Goal: Contribute content

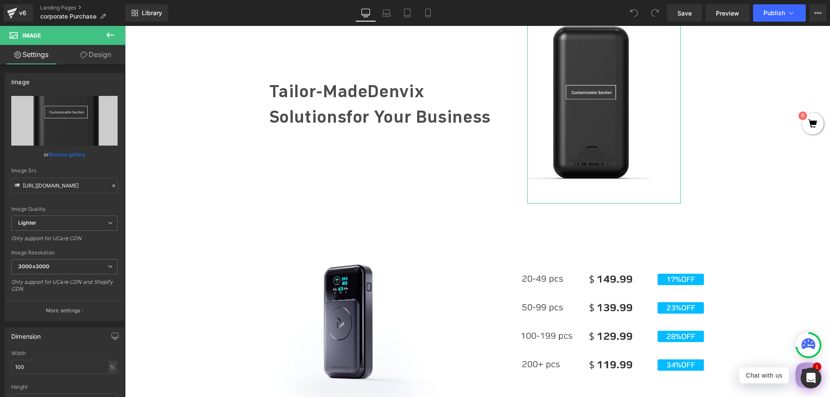
type input "C:\fakepath\3.jpg"
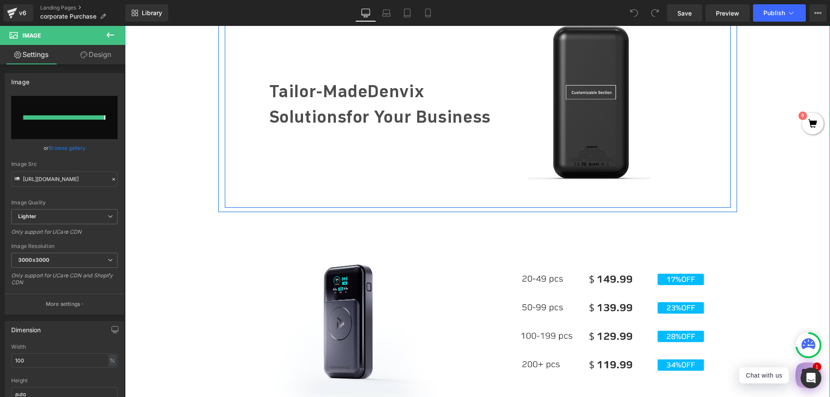
type input "[URL][DOMAIN_NAME]"
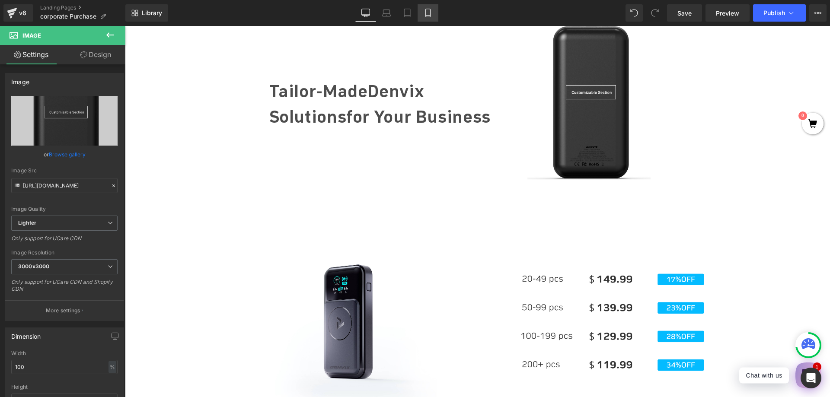
click at [428, 14] on icon at bounding box center [428, 13] width 9 height 9
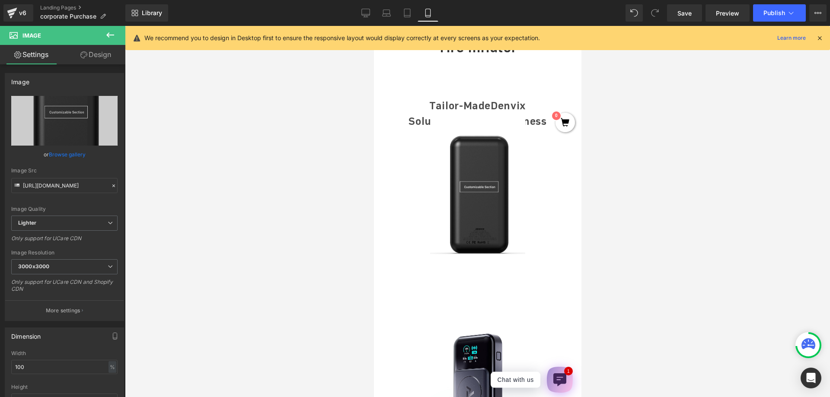
scroll to position [621, 0]
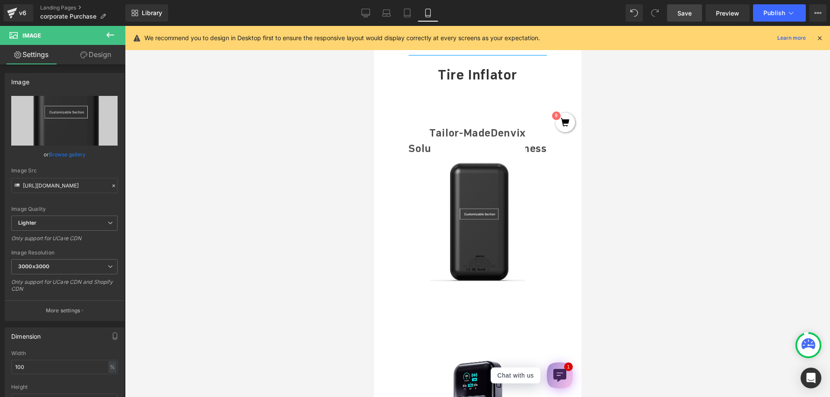
click at [686, 12] on span "Save" at bounding box center [685, 13] width 14 height 9
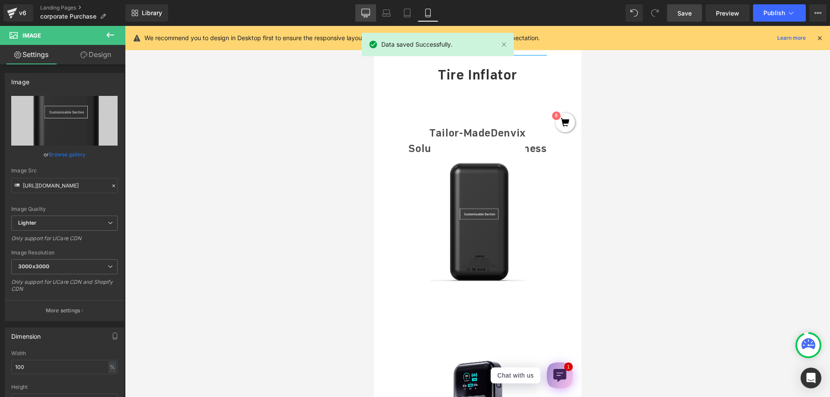
click at [368, 10] on icon at bounding box center [365, 13] width 9 height 9
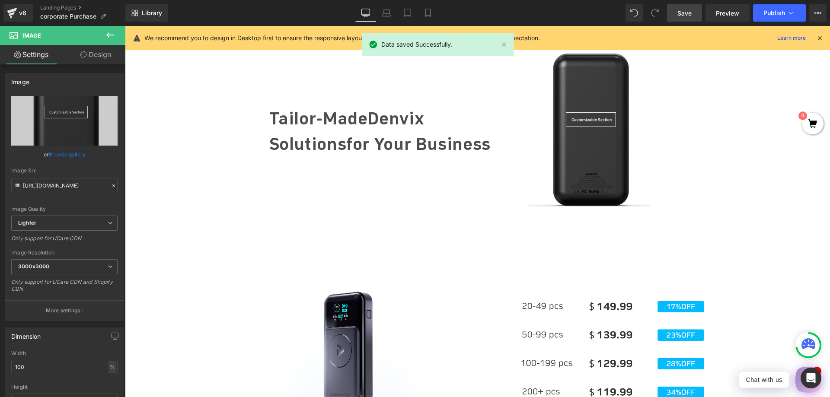
scroll to position [502, 0]
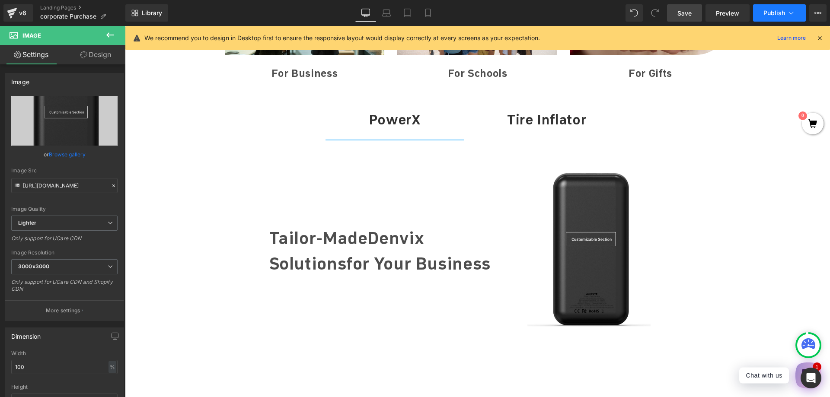
click at [777, 12] on span "Publish" at bounding box center [775, 13] width 22 height 7
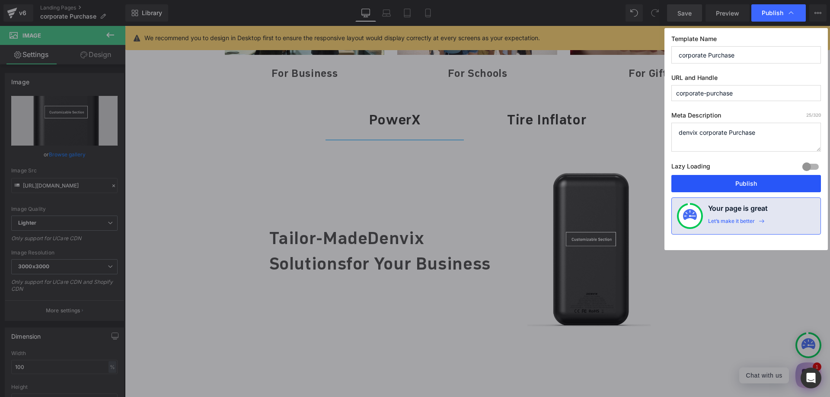
click at [697, 182] on button "Publish" at bounding box center [747, 183] width 150 height 17
